Goal: Find specific page/section: Find specific page/section

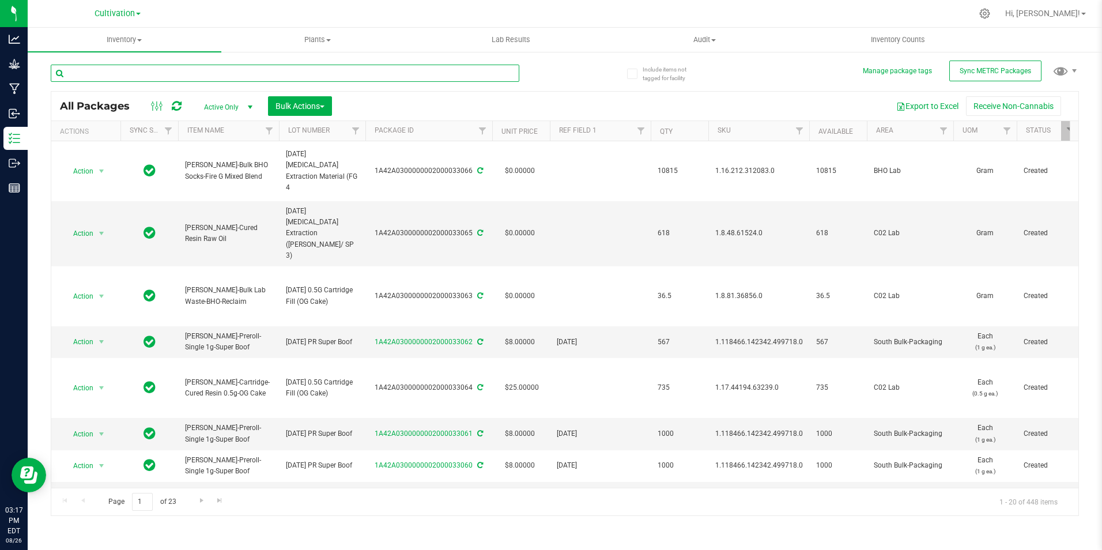
click at [203, 75] on input "text" at bounding box center [285, 73] width 469 height 17
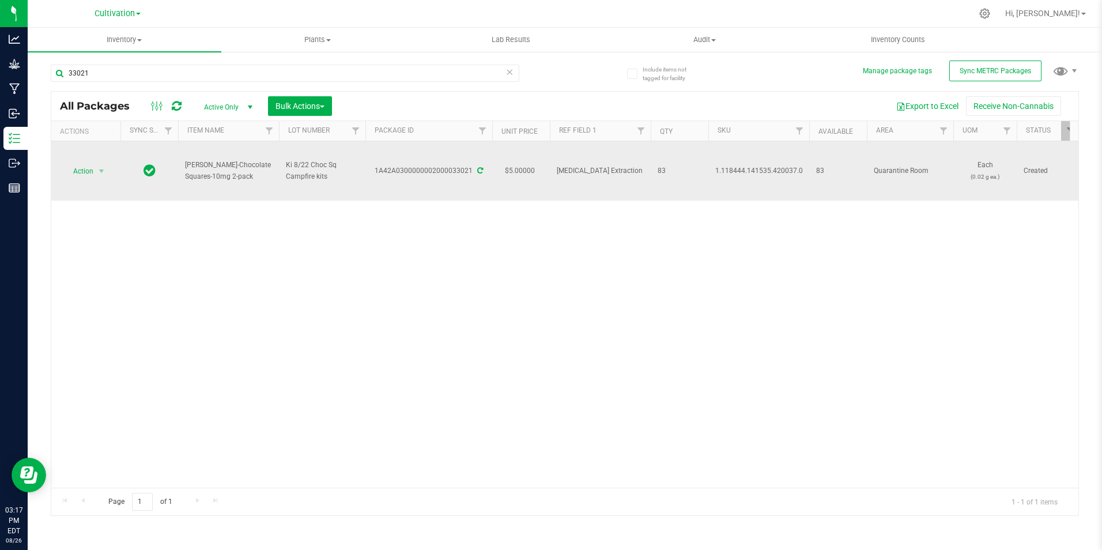
drag, startPoint x: 228, startPoint y: 180, endPoint x: 184, endPoint y: 168, distance: 45.3
click at [184, 169] on td "[PERSON_NAME]-Chocolate Squares-10mg 2-pack" at bounding box center [228, 170] width 101 height 59
copy span "[PERSON_NAME]-Chocolate Squares-10mg 2-pack"
click at [477, 168] on icon at bounding box center [480, 170] width 6 height 7
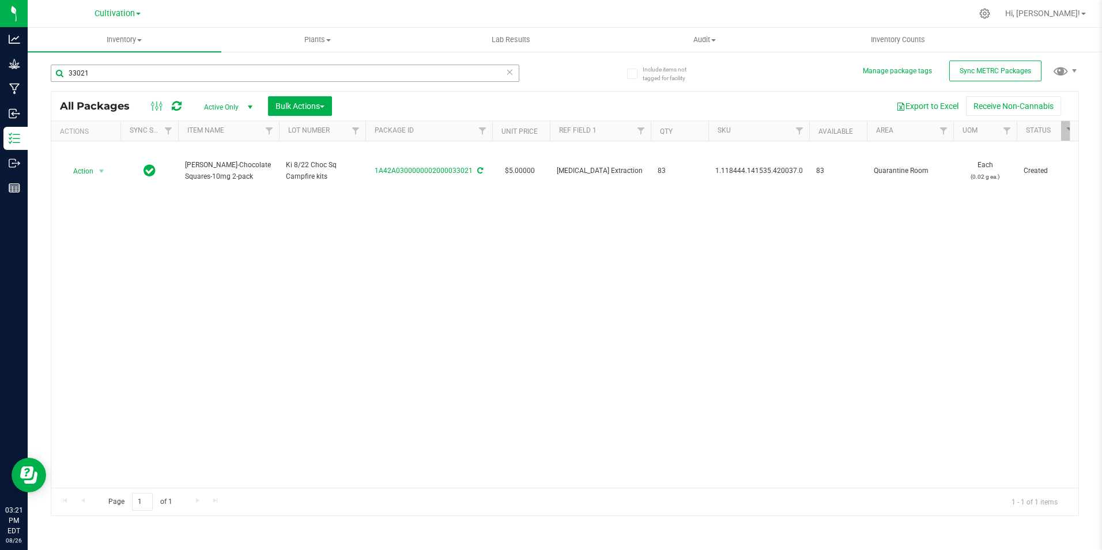
drag, startPoint x: 187, startPoint y: 60, endPoint x: 189, endPoint y: 71, distance: 11.2
click at [187, 62] on div "33021" at bounding box center [308, 72] width 514 height 37
click at [190, 73] on input "33021" at bounding box center [285, 73] width 469 height 17
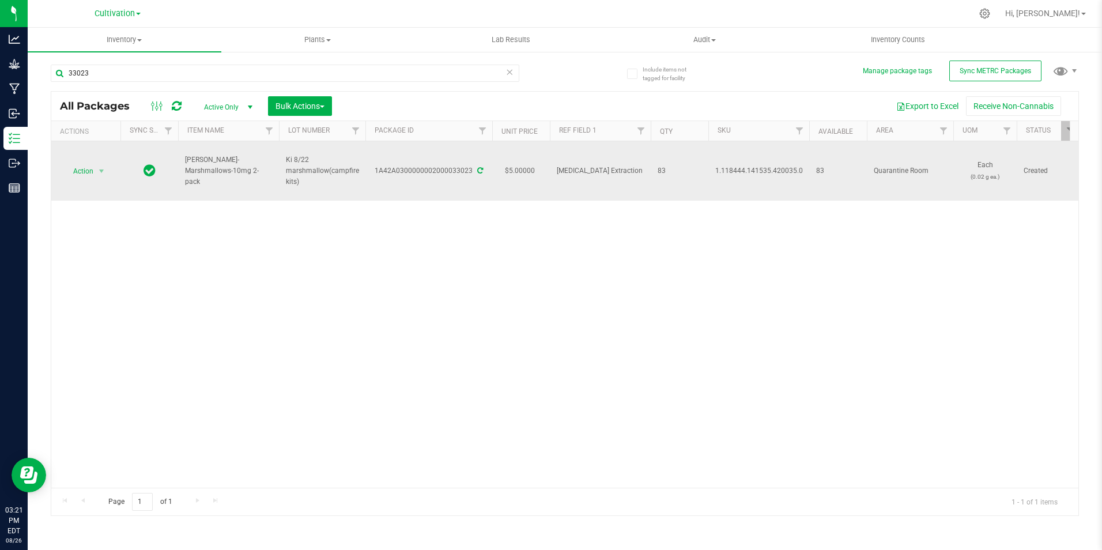
drag, startPoint x: 201, startPoint y: 175, endPoint x: 184, endPoint y: 170, distance: 17.5
click at [184, 170] on td "[PERSON_NAME]-Marshmallows-10mg 2-pack" at bounding box center [228, 170] width 101 height 59
copy span "[PERSON_NAME]-Marshmallows-10mg 2-pack"
click at [480, 169] on icon at bounding box center [480, 170] width 6 height 7
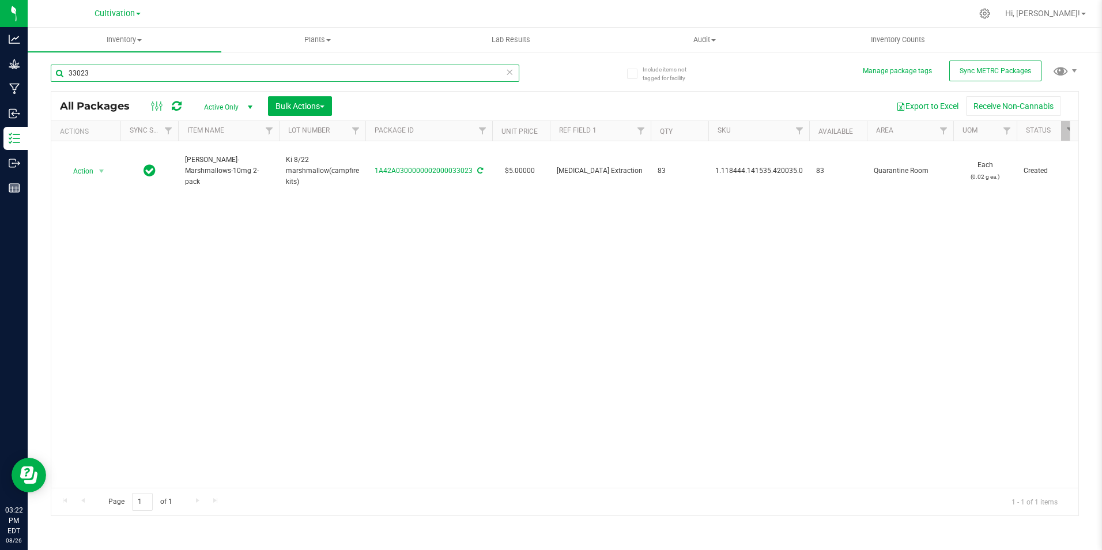
drag, startPoint x: 193, startPoint y: 71, endPoint x: 199, endPoint y: 73, distance: 7.0
click at [197, 71] on input "33023" at bounding box center [285, 73] width 469 height 17
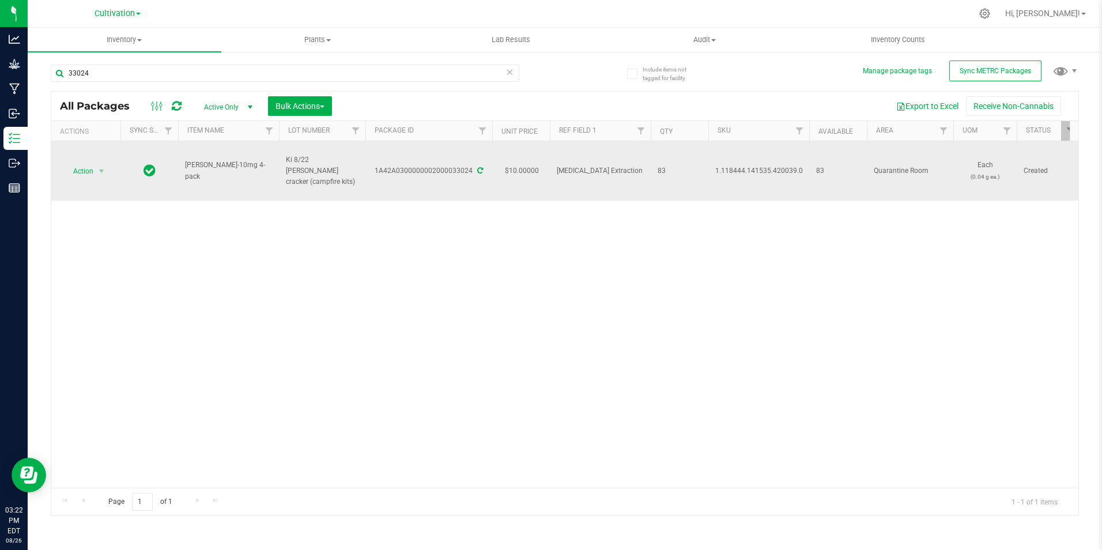
click at [237, 172] on span "[PERSON_NAME]-10mg 4-pack" at bounding box center [228, 171] width 87 height 22
drag, startPoint x: 237, startPoint y: 172, endPoint x: 186, endPoint y: 163, distance: 52.1
click at [186, 163] on span "[PERSON_NAME]-10mg 4-pack" at bounding box center [228, 171] width 87 height 22
copy span "[PERSON_NAME]-10mg 4-pack"
click at [478, 171] on icon at bounding box center [480, 170] width 6 height 7
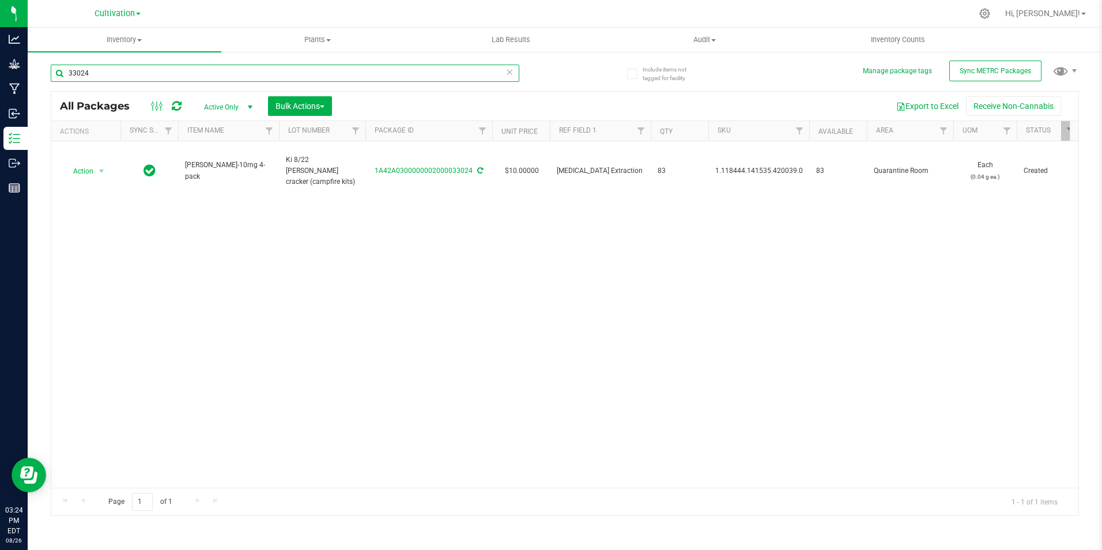
click at [190, 75] on input "33024" at bounding box center [285, 73] width 469 height 17
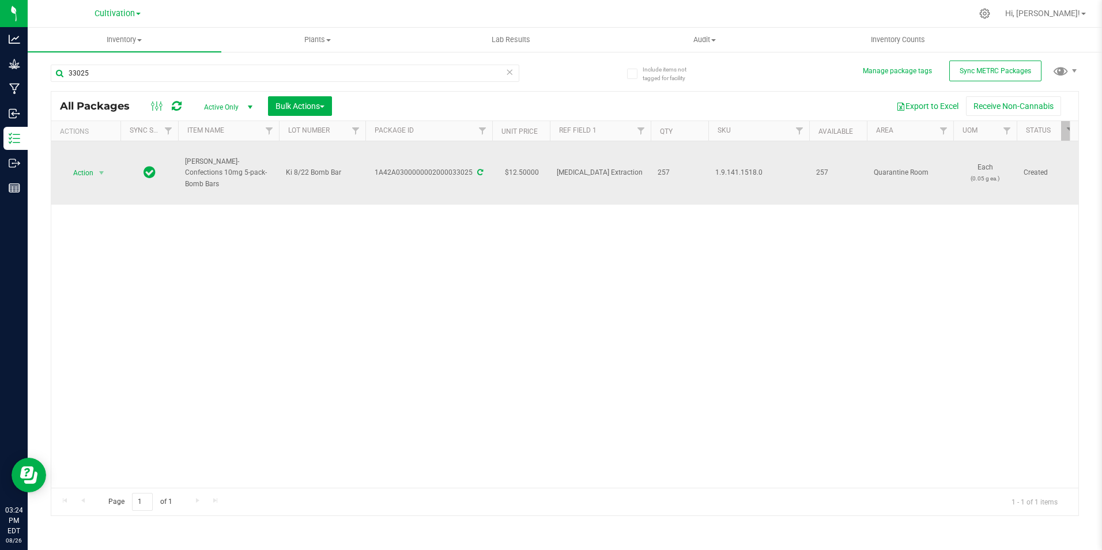
drag, startPoint x: 245, startPoint y: 178, endPoint x: 182, endPoint y: 165, distance: 64.7
click at [182, 165] on td "[PERSON_NAME]-Confections 10mg 5-pack-Bomb Bars" at bounding box center [228, 172] width 101 height 63
copy span "[PERSON_NAME]-Confections 10mg 5-pack-Bomb Bars"
click at [476, 172] on span at bounding box center [479, 172] width 7 height 8
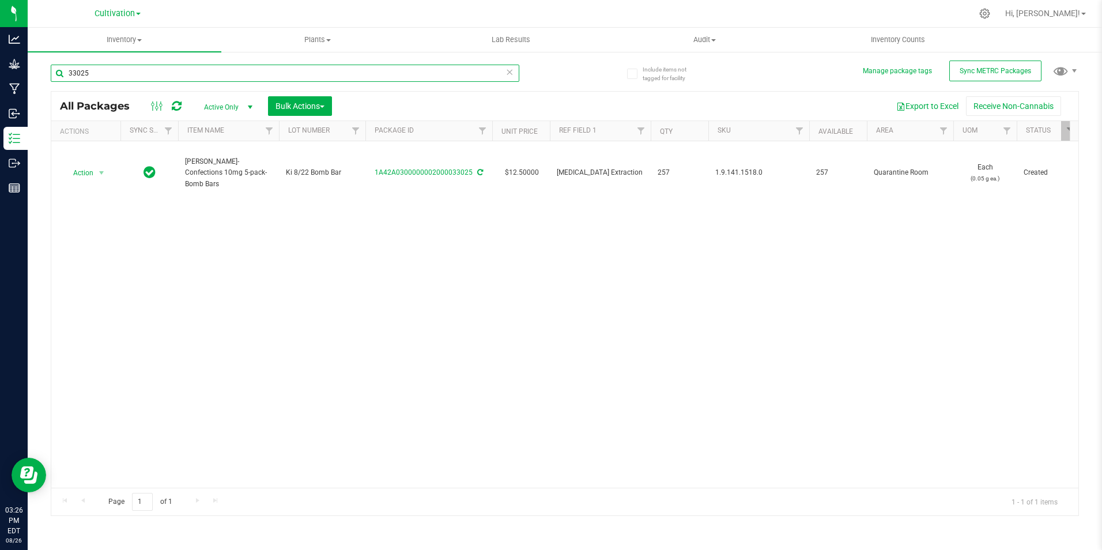
click at [130, 73] on input "33025" at bounding box center [285, 73] width 469 height 17
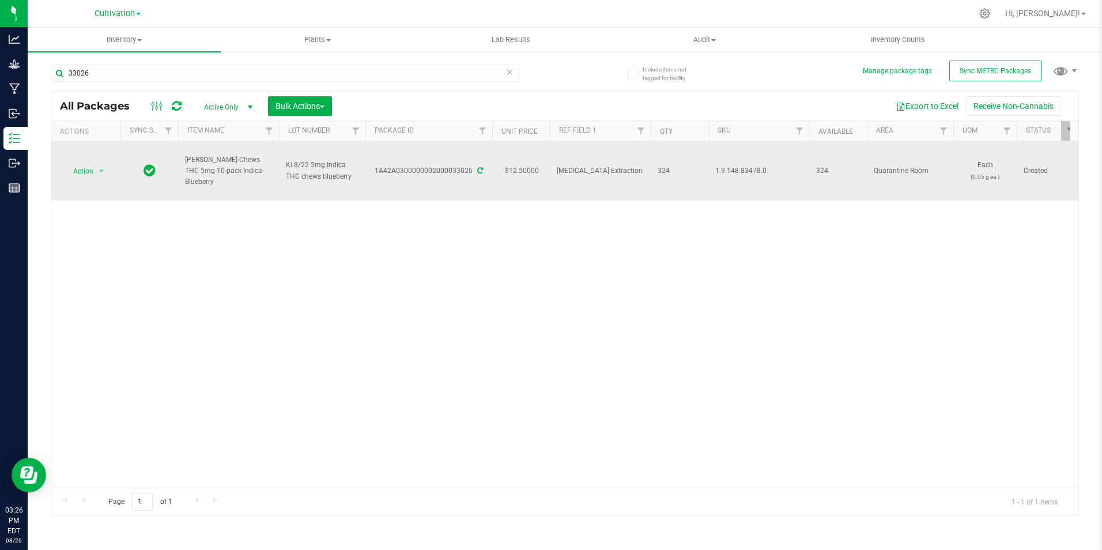
drag, startPoint x: 257, startPoint y: 179, endPoint x: 186, endPoint y: 164, distance: 72.4
click at [186, 165] on span "[PERSON_NAME]-Chews THC 5mg 10-pack Indica-Blueberry" at bounding box center [228, 170] width 87 height 33
copy span "[PERSON_NAME]-Chews THC 5mg 10-pack Indica-Blueberry"
click at [480, 170] on icon at bounding box center [480, 170] width 6 height 7
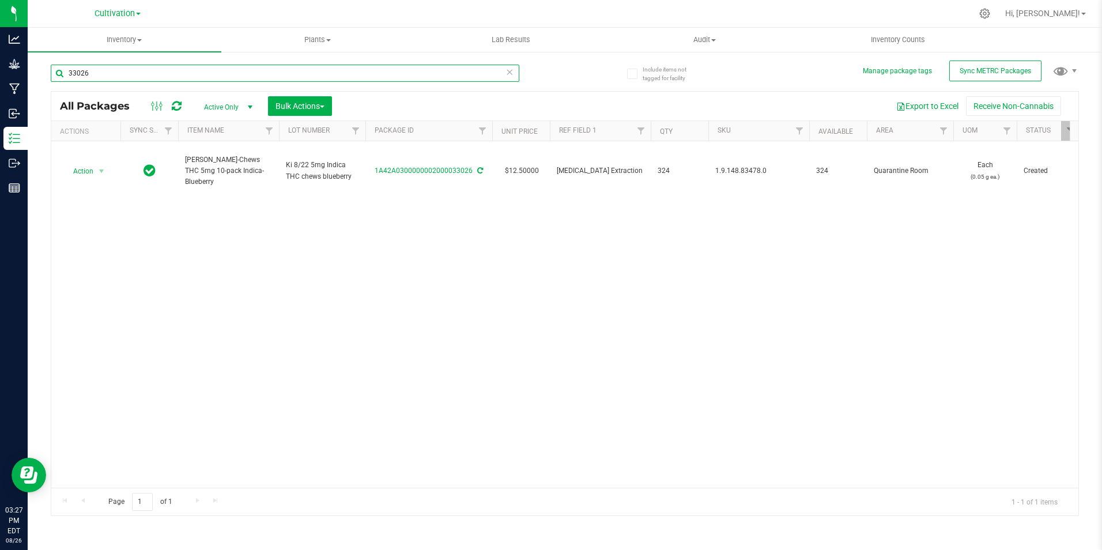
click at [138, 76] on input "33026" at bounding box center [285, 73] width 469 height 17
type input "32796"
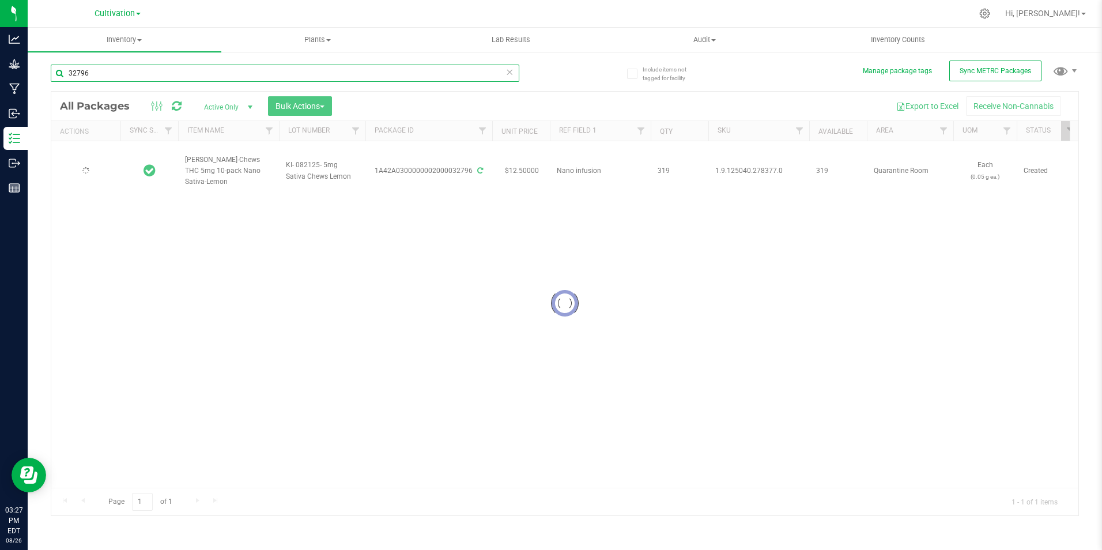
type input "[DATE]"
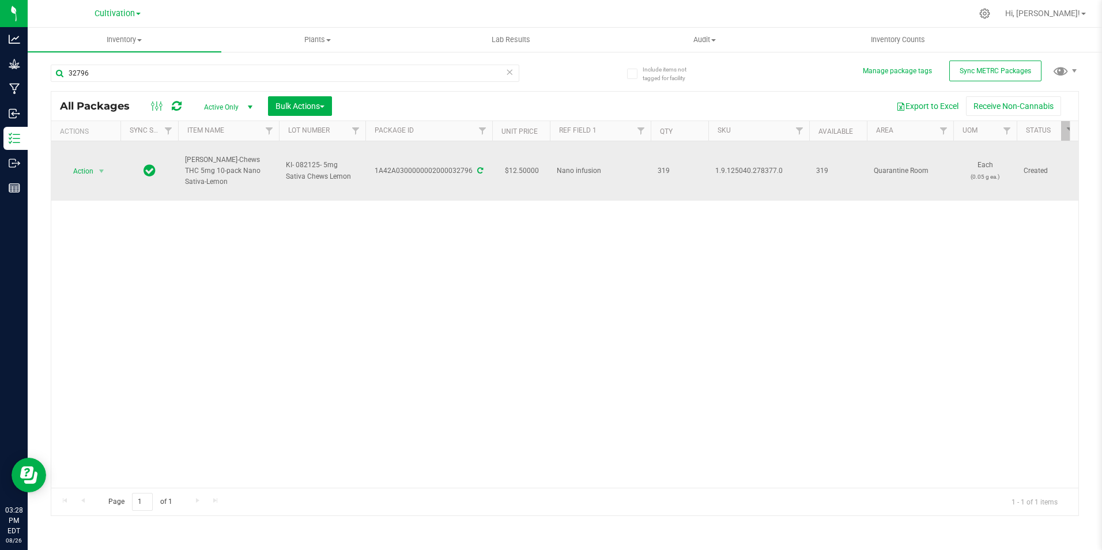
drag, startPoint x: 266, startPoint y: 174, endPoint x: 177, endPoint y: 174, distance: 89.4
copy tr "[PERSON_NAME]-Chews THC 5mg 10-pack Nano Sativa-Lemon"
click at [480, 171] on icon at bounding box center [480, 170] width 6 height 7
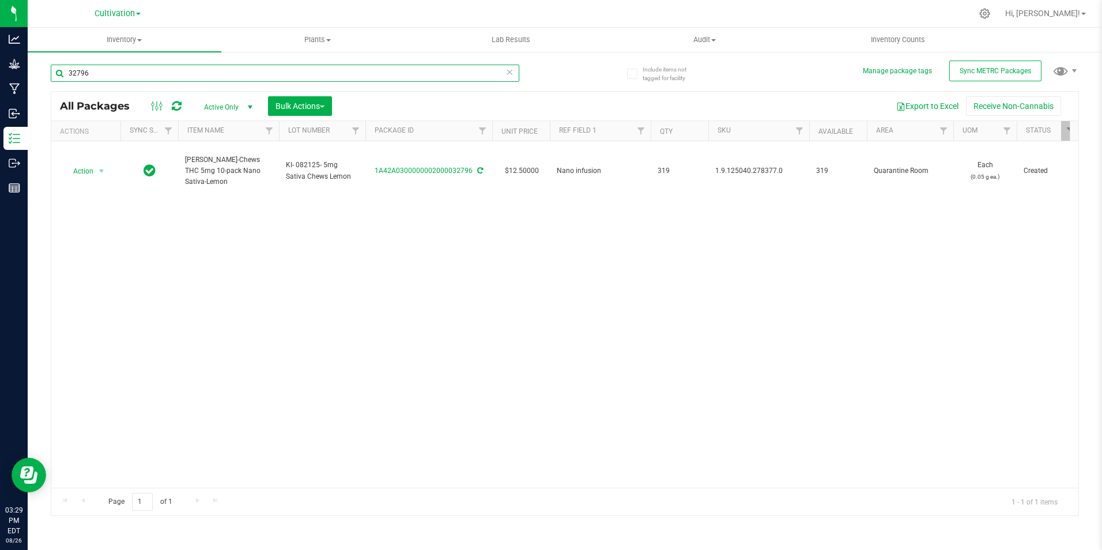
click at [112, 77] on input "32796" at bounding box center [285, 73] width 469 height 17
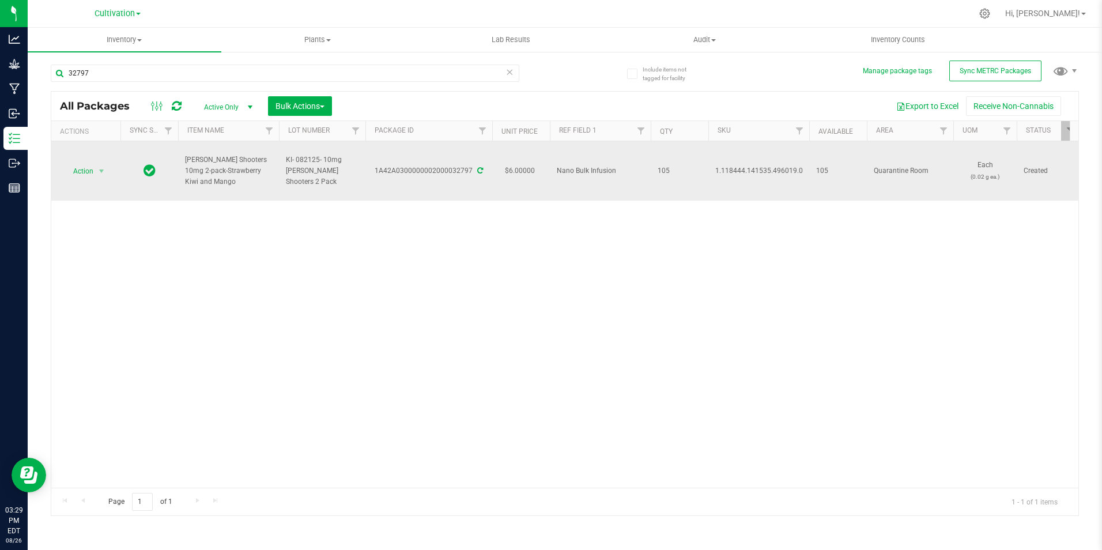
drag, startPoint x: 213, startPoint y: 182, endPoint x: 178, endPoint y: 175, distance: 35.8
copy tr "[PERSON_NAME] Shooters 10mg 2-pack-Strawberry Kiwi and Mango"
click at [478, 168] on icon at bounding box center [480, 170] width 6 height 7
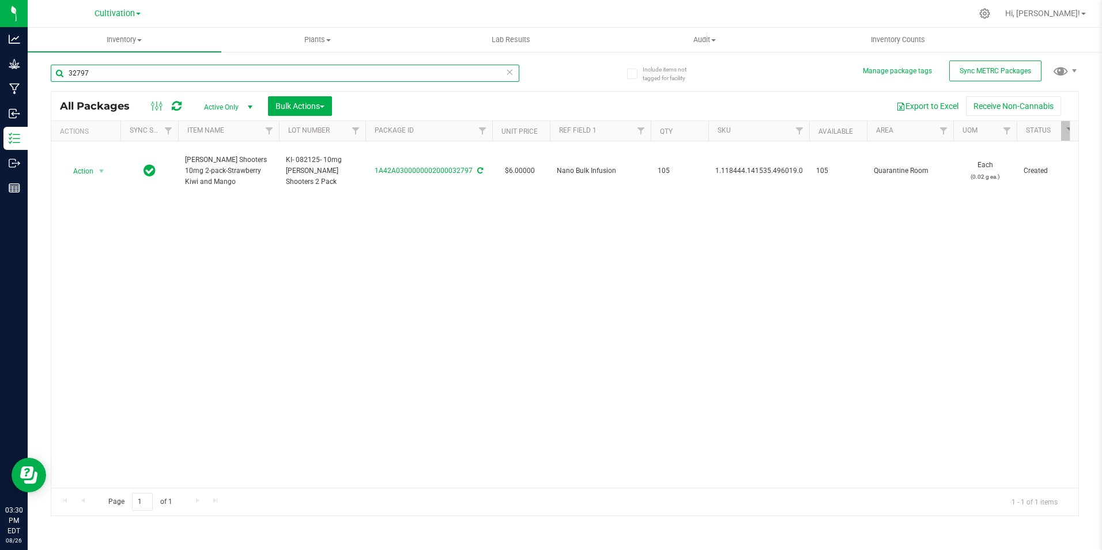
click at [115, 71] on input "32797" at bounding box center [285, 73] width 469 height 17
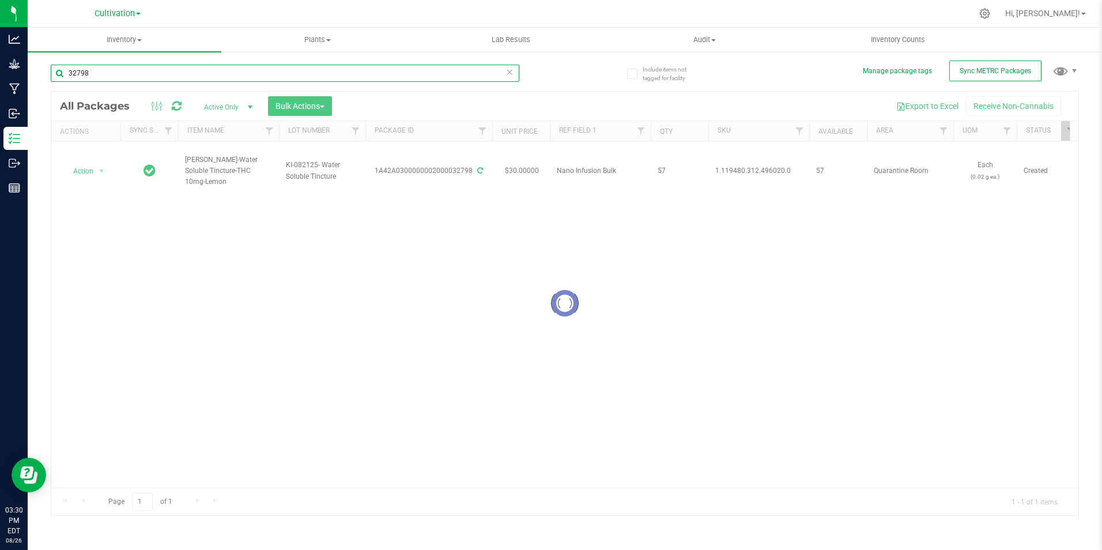
type input "32798"
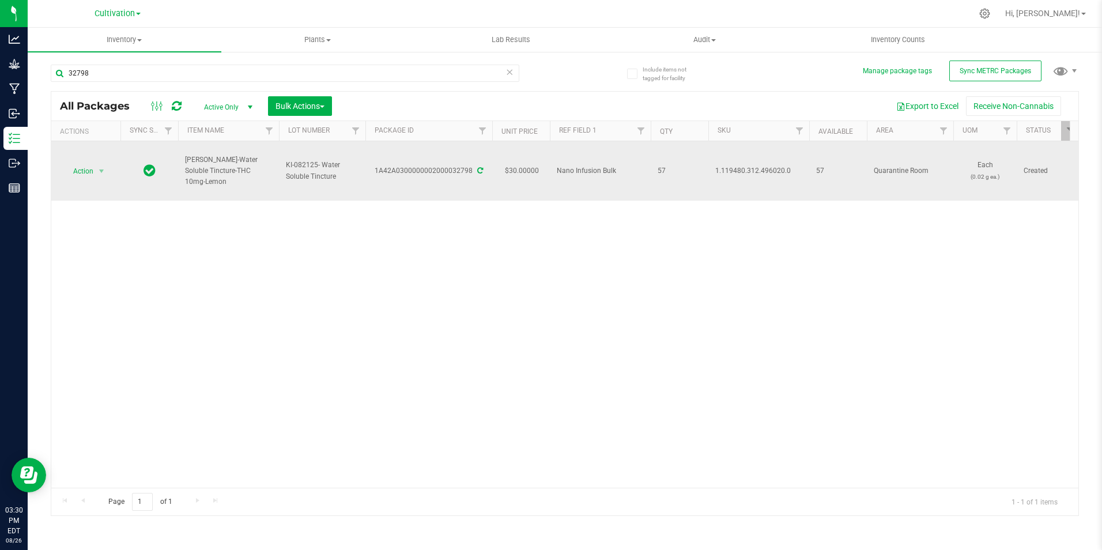
drag, startPoint x: 276, startPoint y: 175, endPoint x: 174, endPoint y: 157, distance: 102.9
click at [481, 169] on icon at bounding box center [480, 170] width 6 height 7
